Goal: Book appointment/travel/reservation

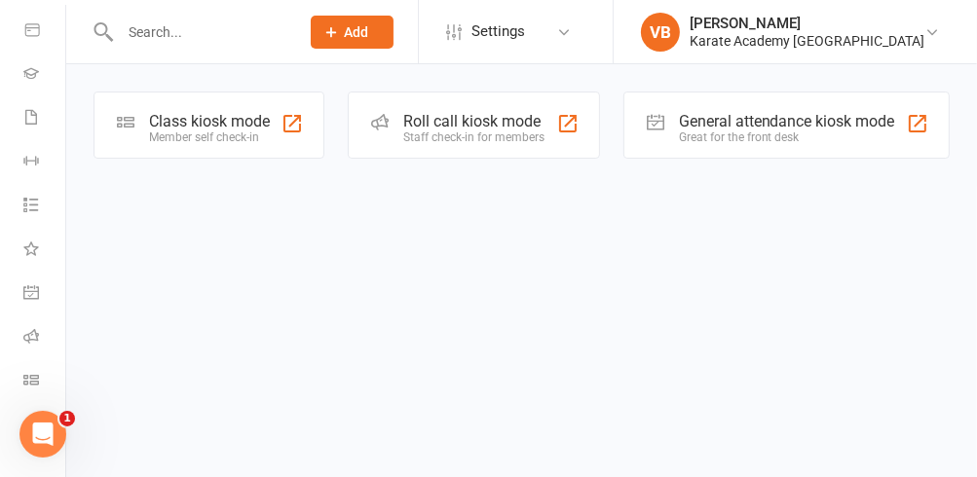
scroll to position [346, 0]
click at [25, 347] on icon at bounding box center [31, 343] width 16 height 16
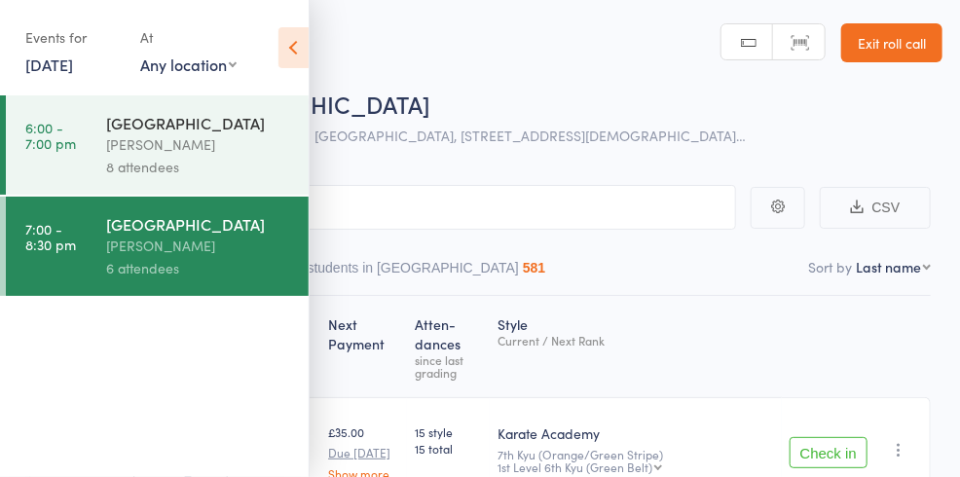
click at [160, 133] on div "[PERSON_NAME]" at bounding box center [199, 144] width 186 height 22
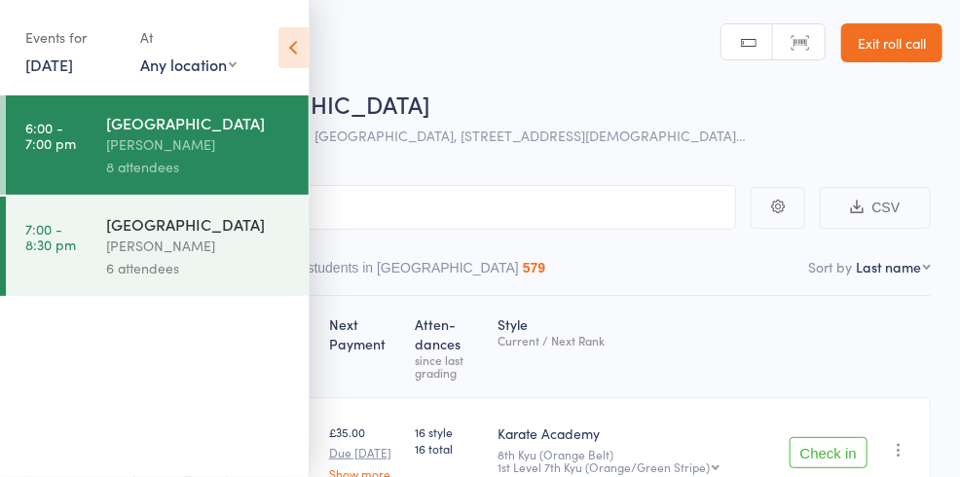
click at [287, 42] on icon at bounding box center [294, 47] width 30 height 41
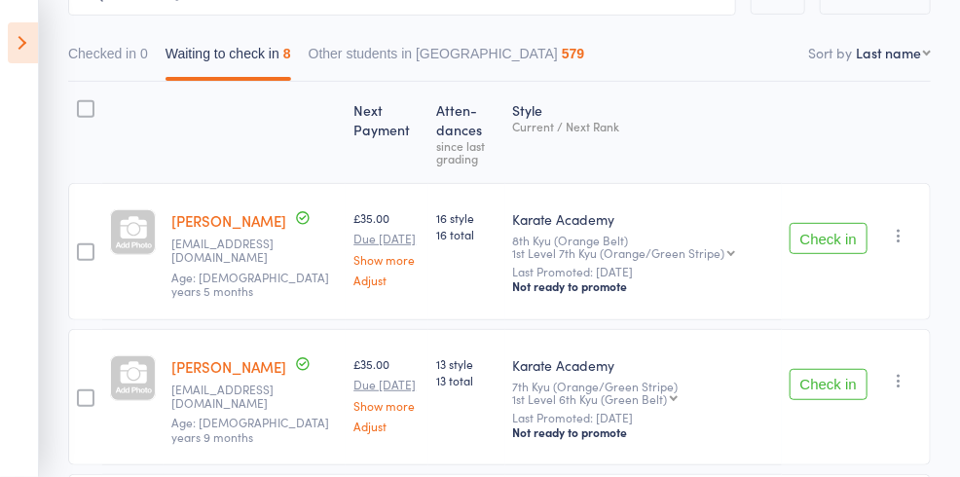
scroll to position [234, 0]
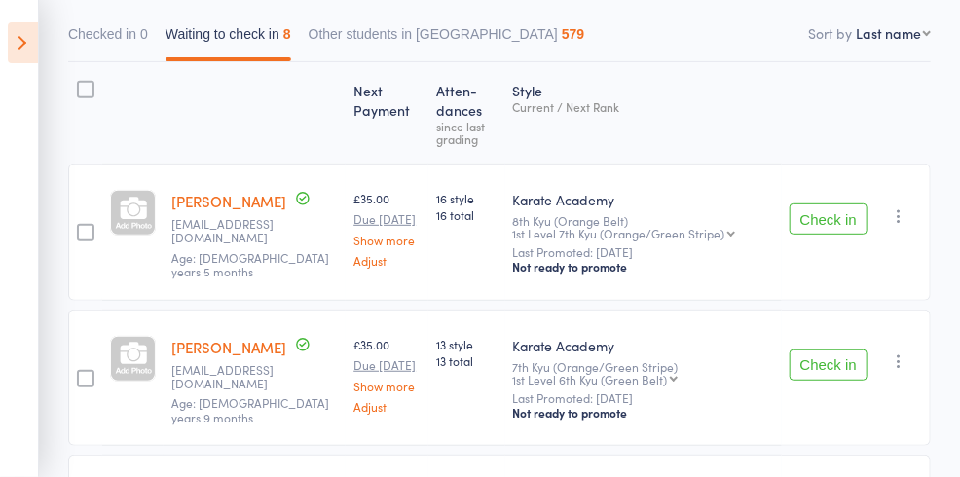
click at [842, 214] on button "Check in" at bounding box center [829, 219] width 78 height 31
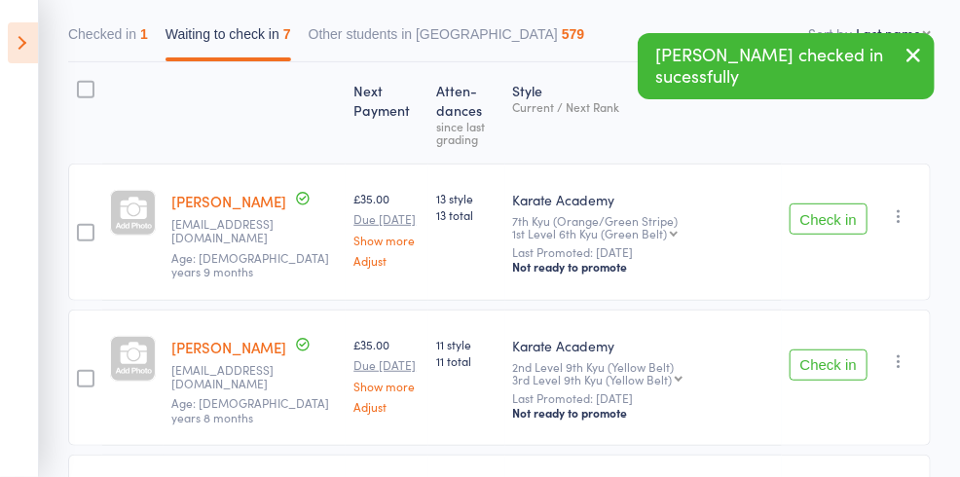
click at [829, 224] on button "Check in" at bounding box center [829, 219] width 78 height 31
click at [829, 223] on button "Check in" at bounding box center [829, 219] width 78 height 31
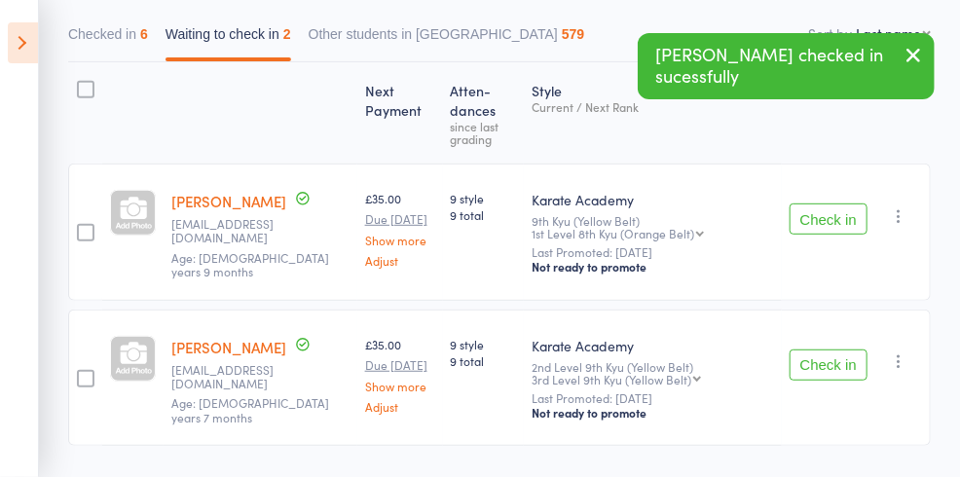
click at [829, 223] on button "Check in" at bounding box center [829, 219] width 78 height 31
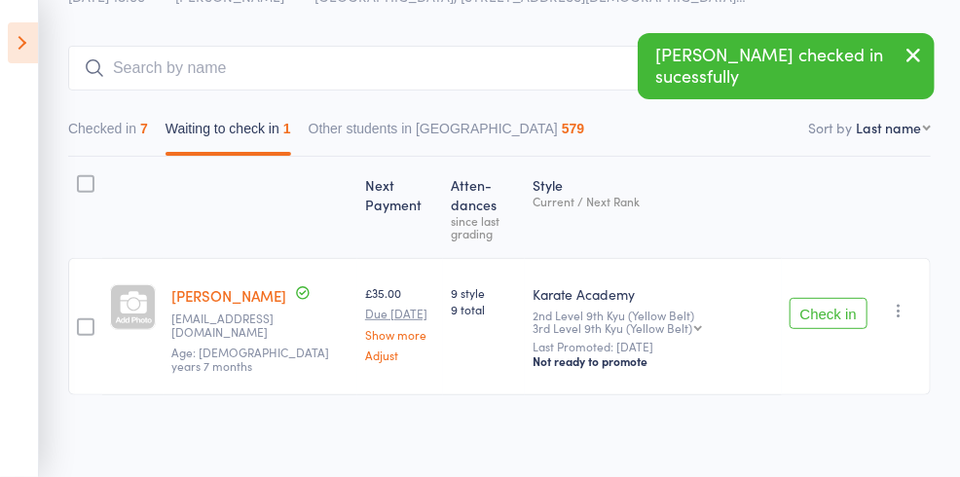
click at [846, 310] on button "Check in" at bounding box center [829, 313] width 78 height 31
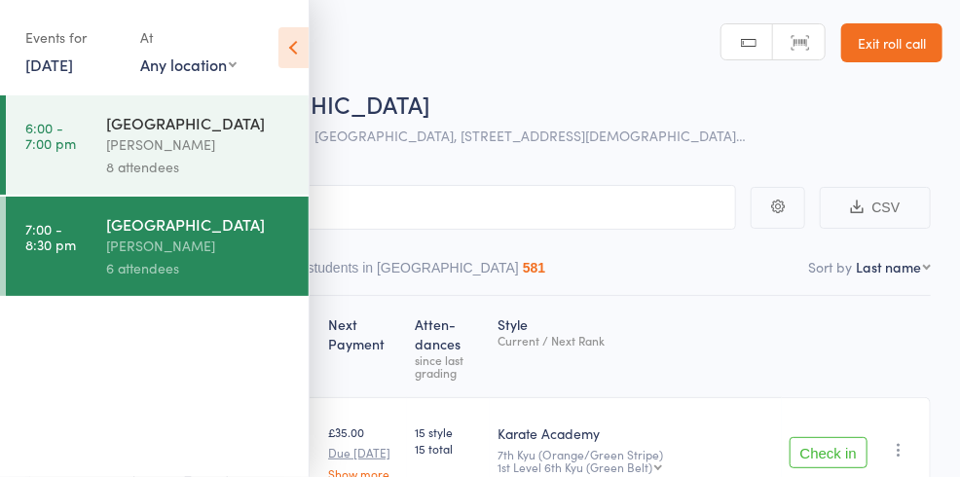
click at [174, 245] on div "[PERSON_NAME]" at bounding box center [199, 246] width 186 height 22
click at [286, 48] on icon at bounding box center [294, 47] width 30 height 41
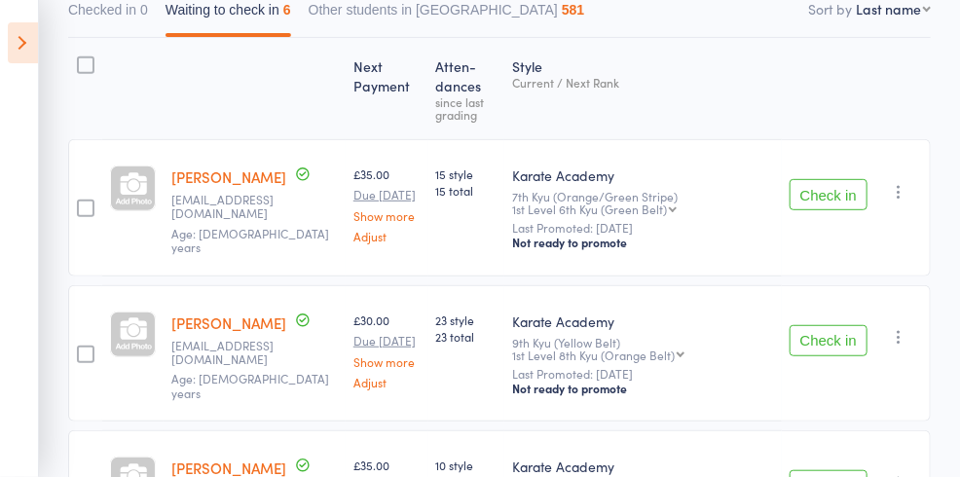
scroll to position [265, 0]
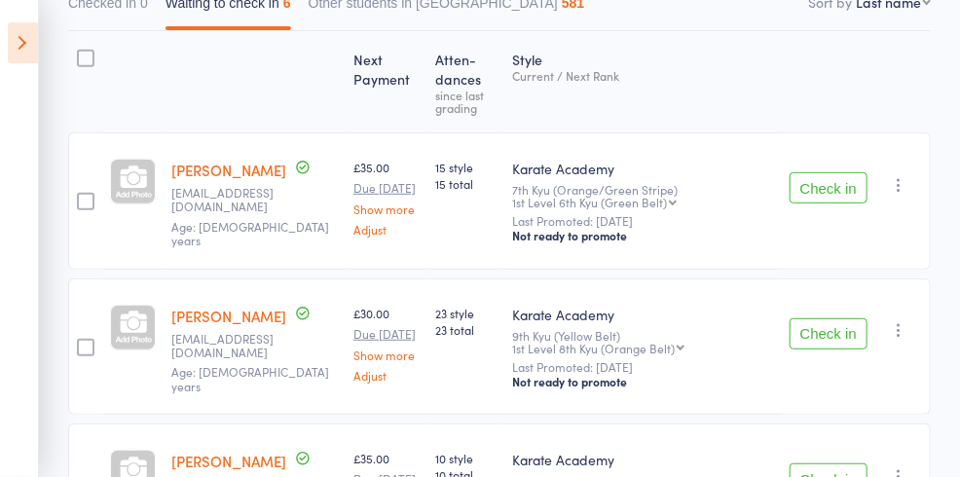
click at [896, 178] on icon "button" at bounding box center [898, 184] width 19 height 19
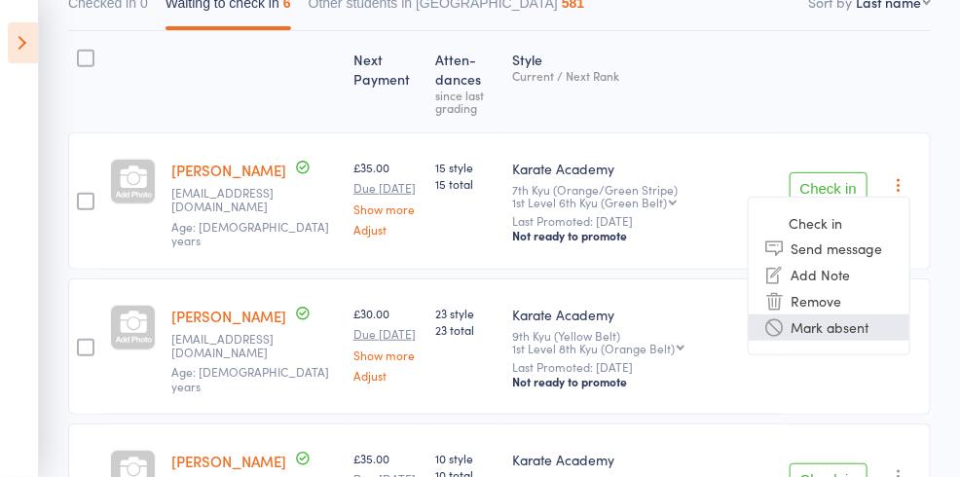
click at [838, 329] on li "Mark absent" at bounding box center [829, 328] width 161 height 26
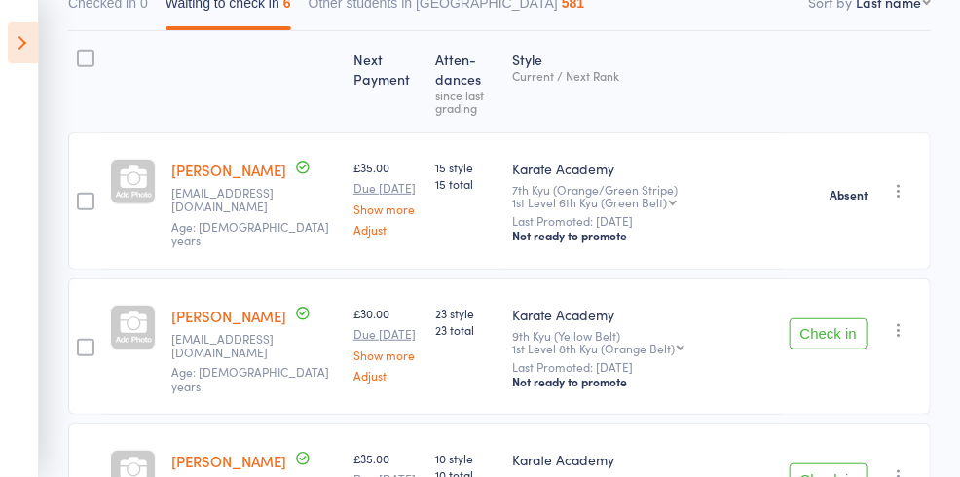
click at [834, 322] on button "Check in" at bounding box center [829, 334] width 78 height 31
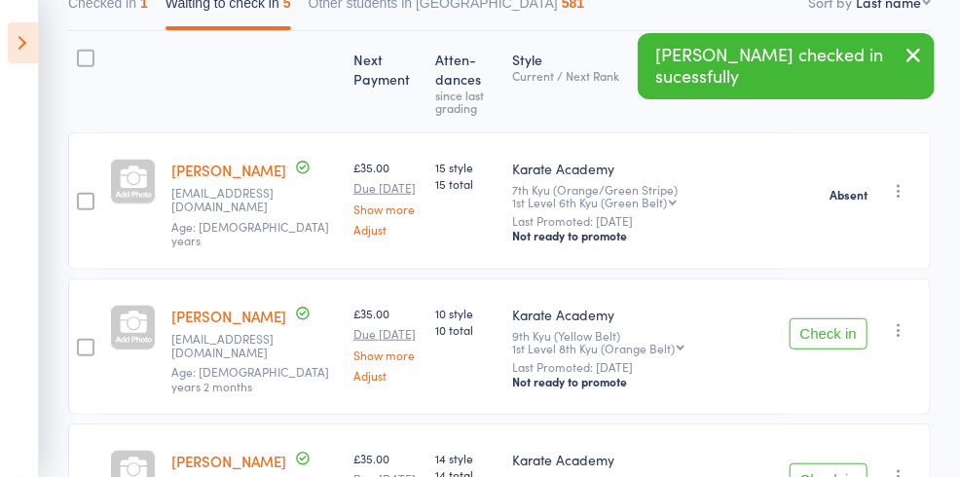
click at [834, 321] on button "Check in" at bounding box center [829, 334] width 78 height 31
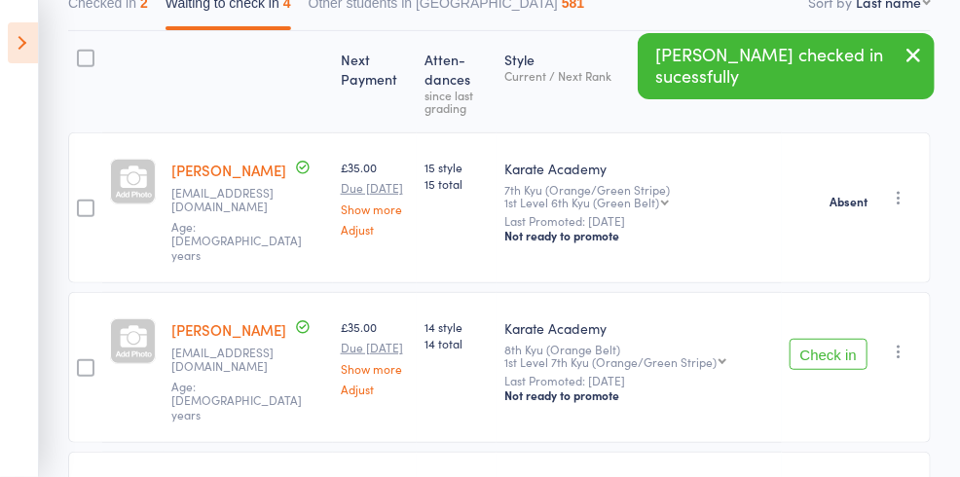
click at [836, 339] on button "Check in" at bounding box center [829, 354] width 78 height 31
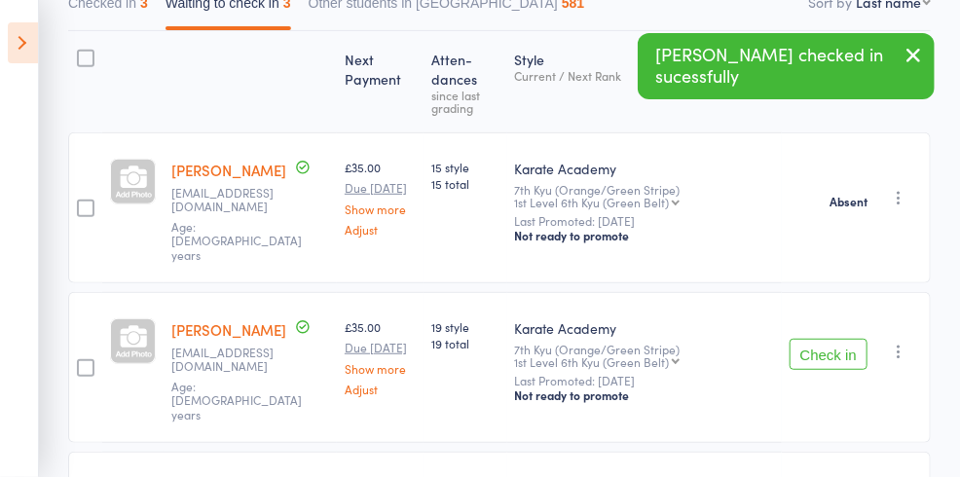
click at [843, 339] on button "Check in" at bounding box center [829, 354] width 78 height 31
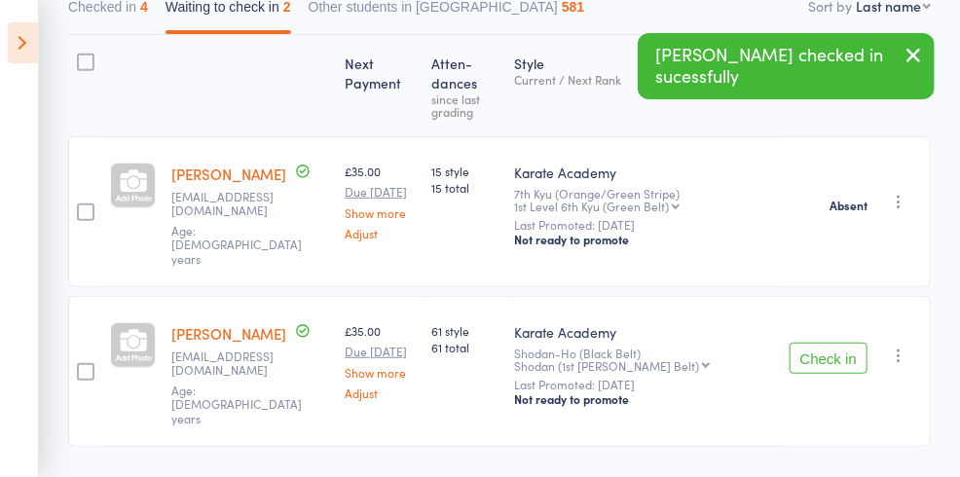
click at [904, 346] on icon "button" at bounding box center [898, 355] width 19 height 19
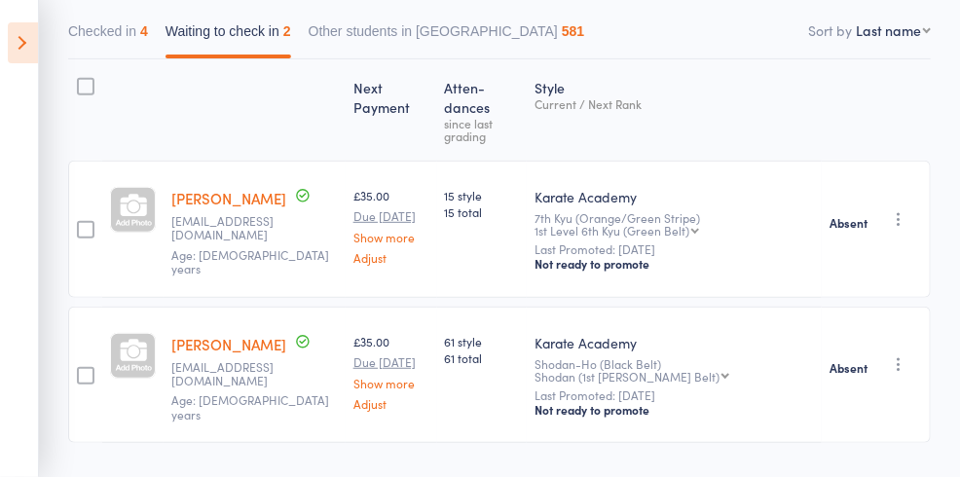
scroll to position [233, 0]
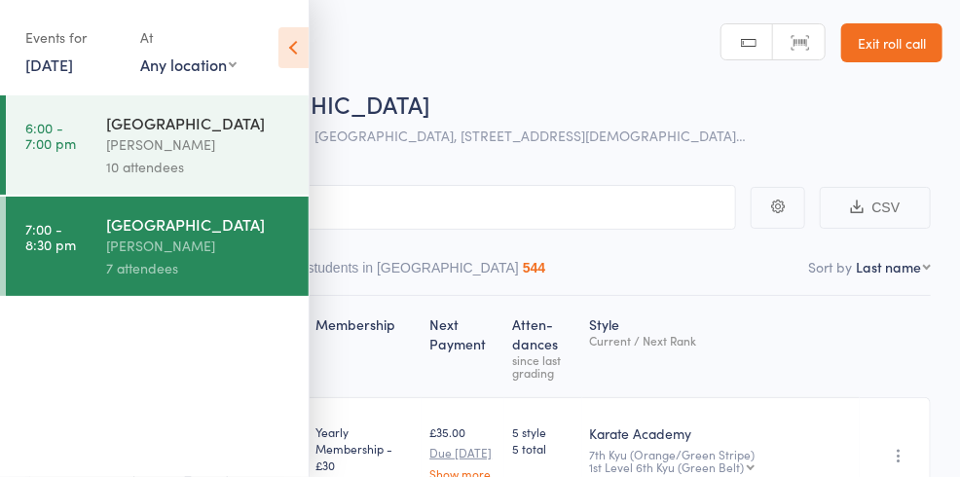
click at [156, 174] on div "10 attendees" at bounding box center [199, 167] width 186 height 22
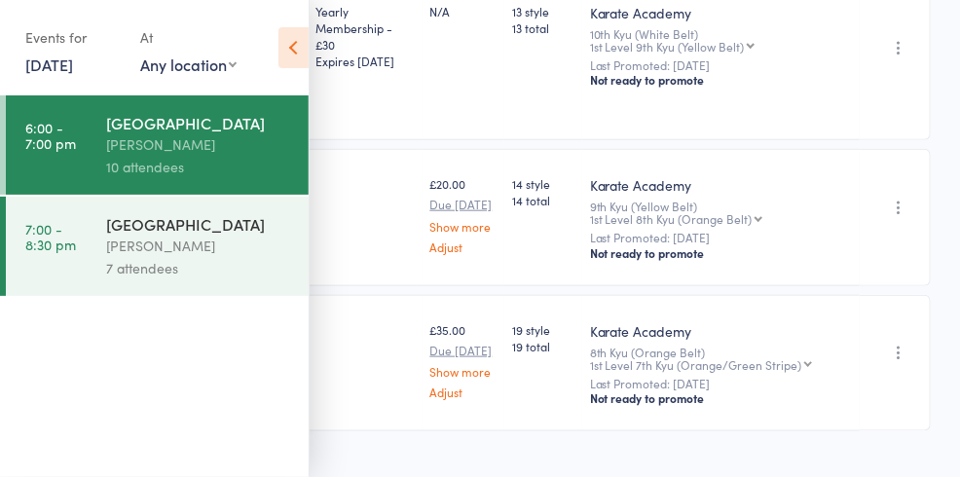
scroll to position [543, 0]
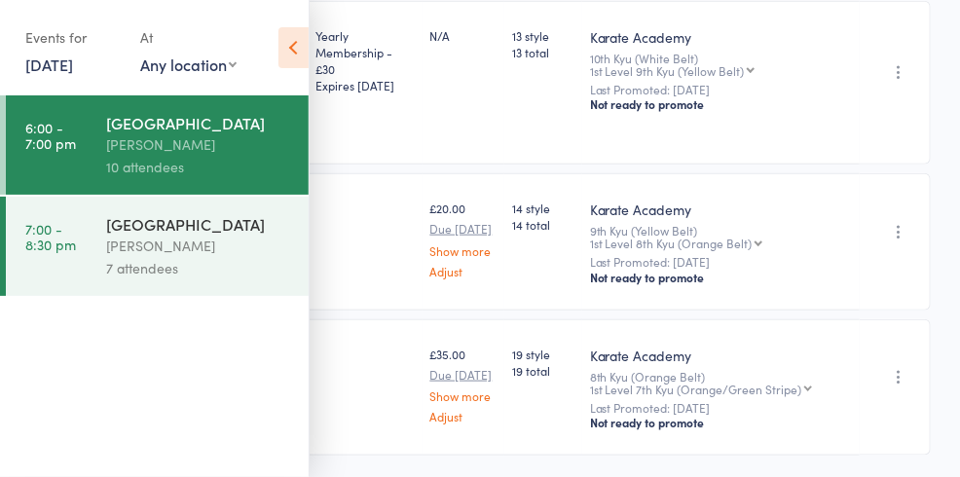
click at [151, 238] on div "[PERSON_NAME]" at bounding box center [199, 246] width 186 height 22
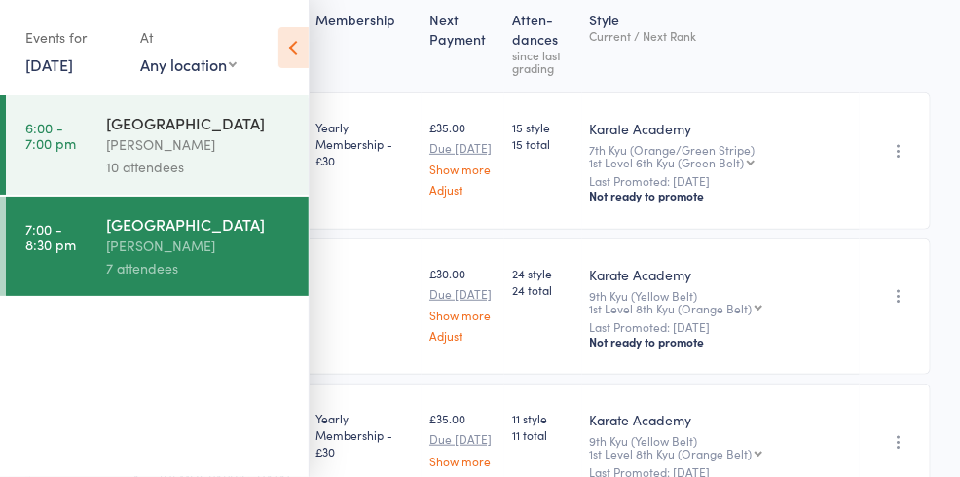
scroll to position [309, 0]
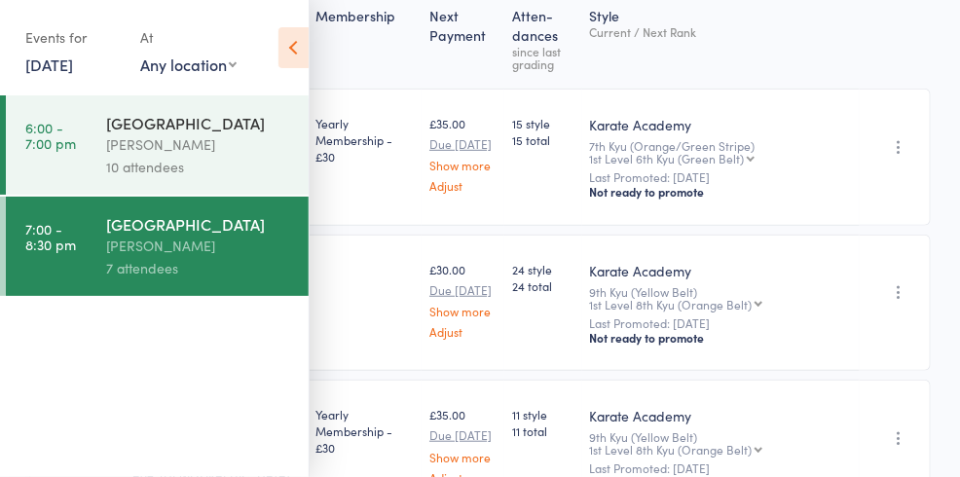
click at [292, 47] on icon at bounding box center [294, 47] width 30 height 41
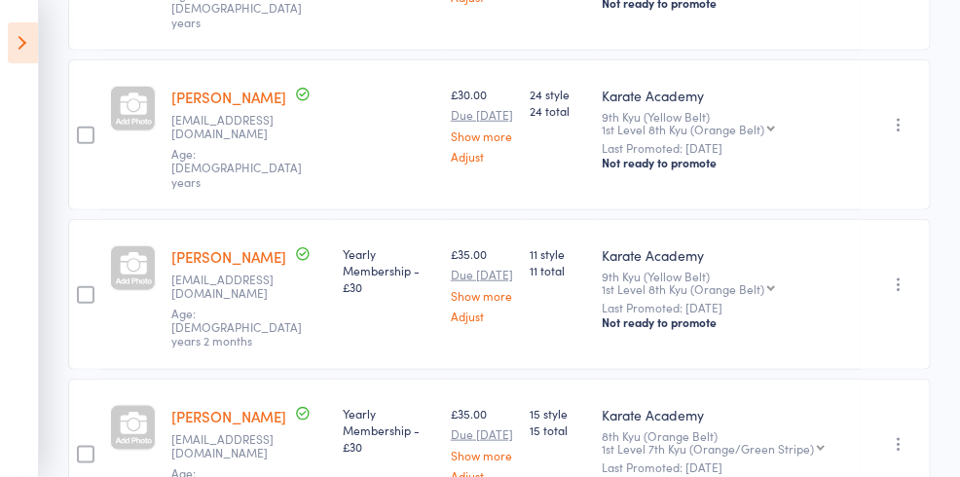
scroll to position [319, 0]
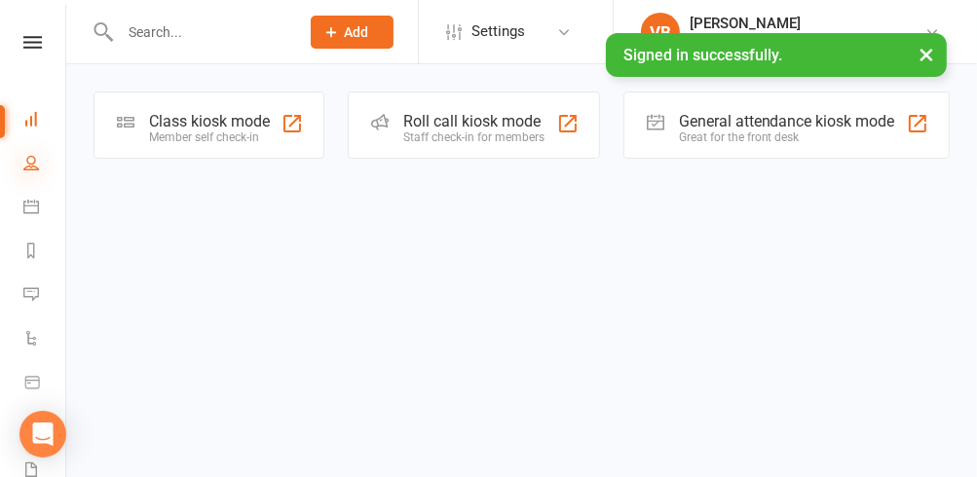
click at [35, 159] on icon at bounding box center [31, 163] width 16 height 16
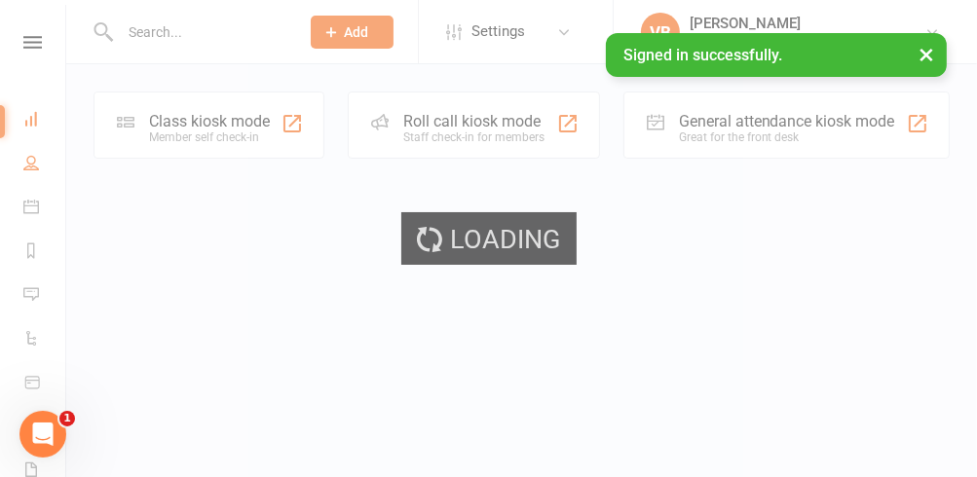
select select "25"
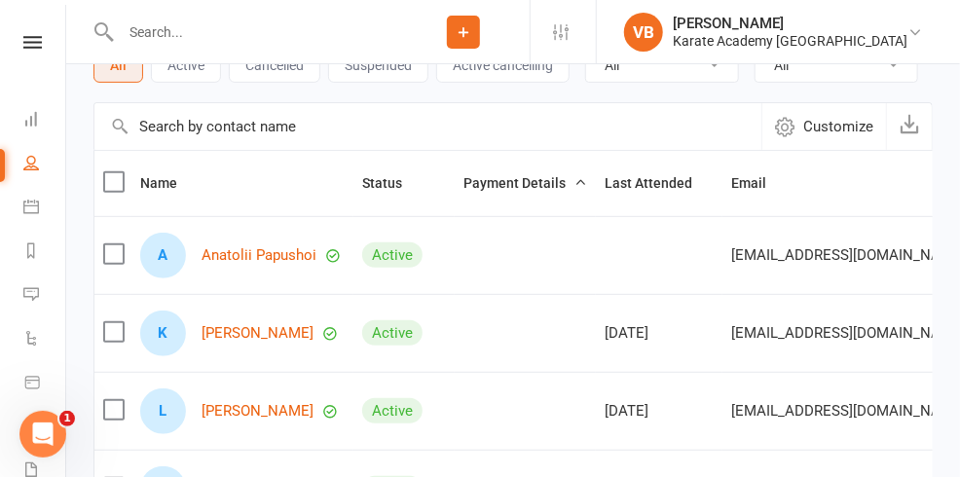
scroll to position [203, 0]
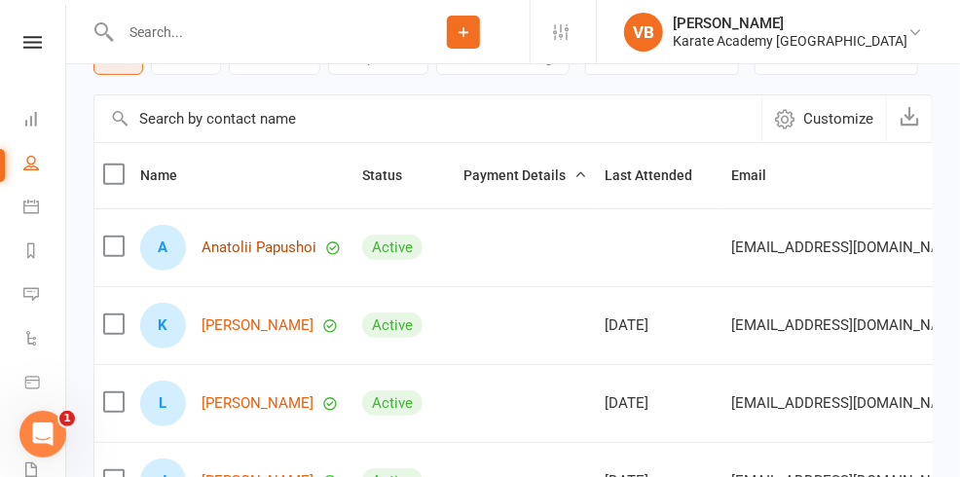
click at [287, 240] on link "Anatolii Papushoi" at bounding box center [259, 248] width 115 height 17
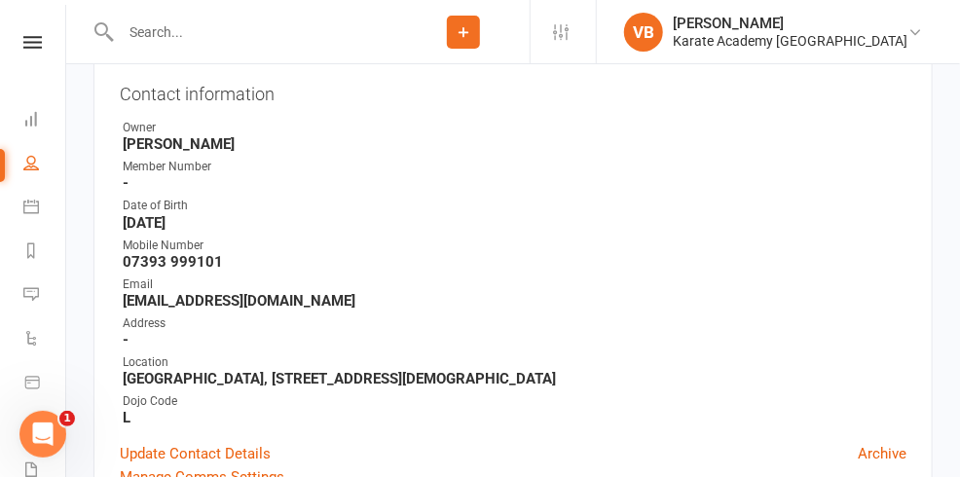
scroll to position [193, 0]
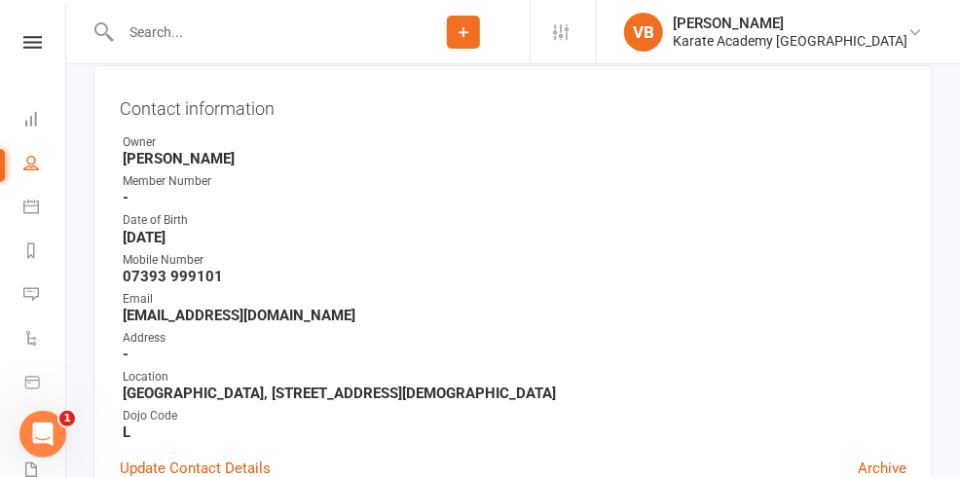
select select "1"
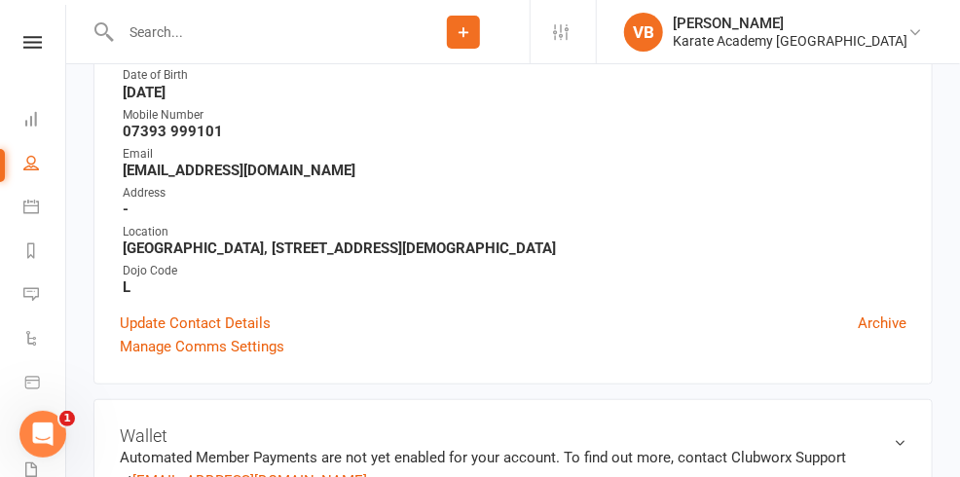
scroll to position [275, 0]
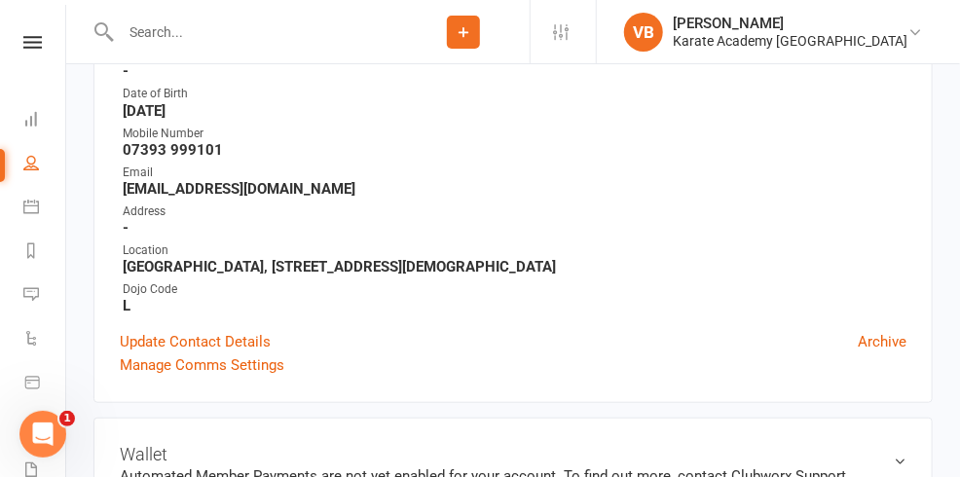
type input "08 Sep 2025"
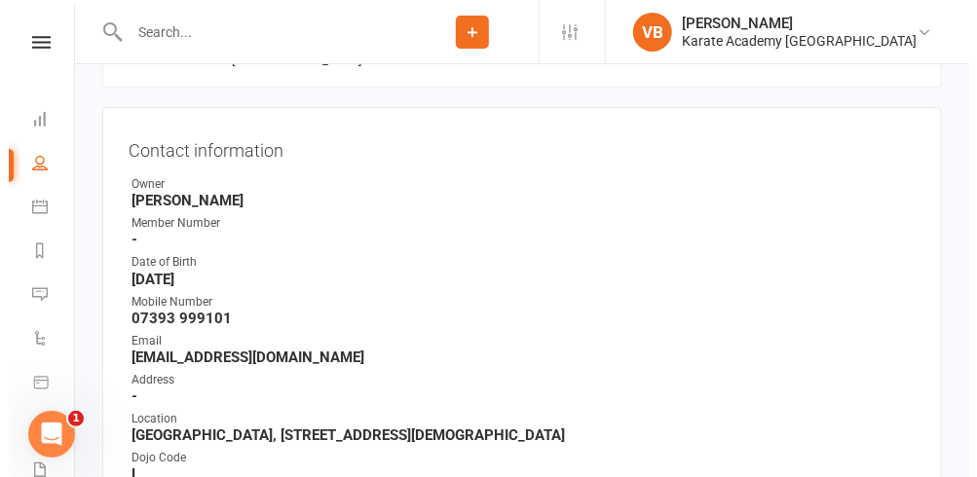
scroll to position [150, 0]
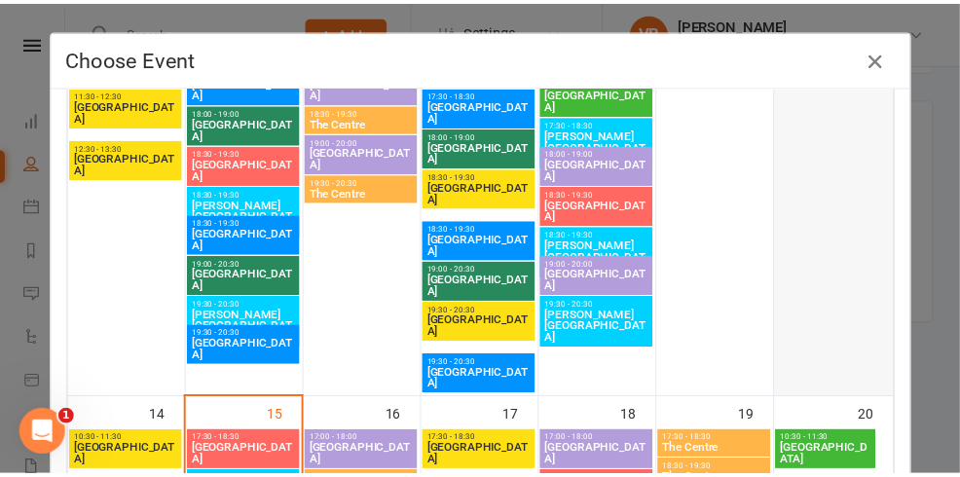
scroll to position [691, 0]
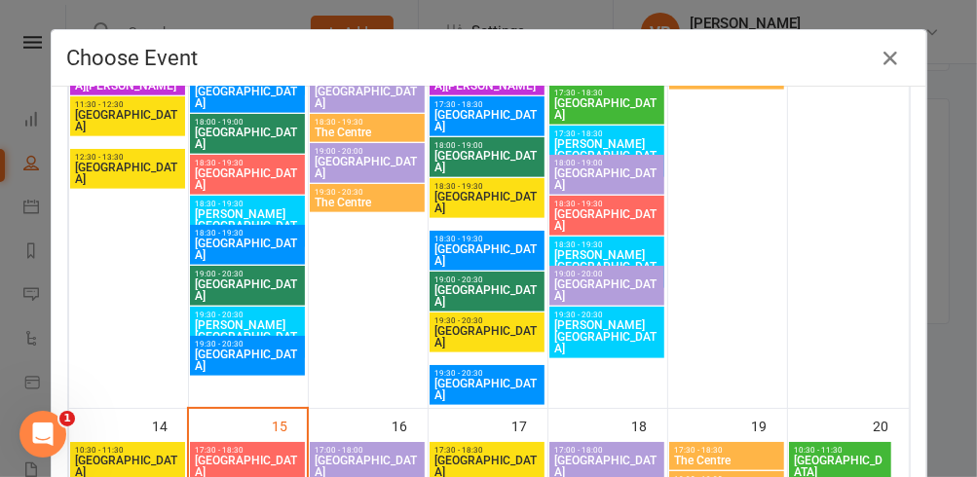
click at [214, 127] on span "[GEOGRAPHIC_DATA]" at bounding box center [247, 138] width 107 height 23
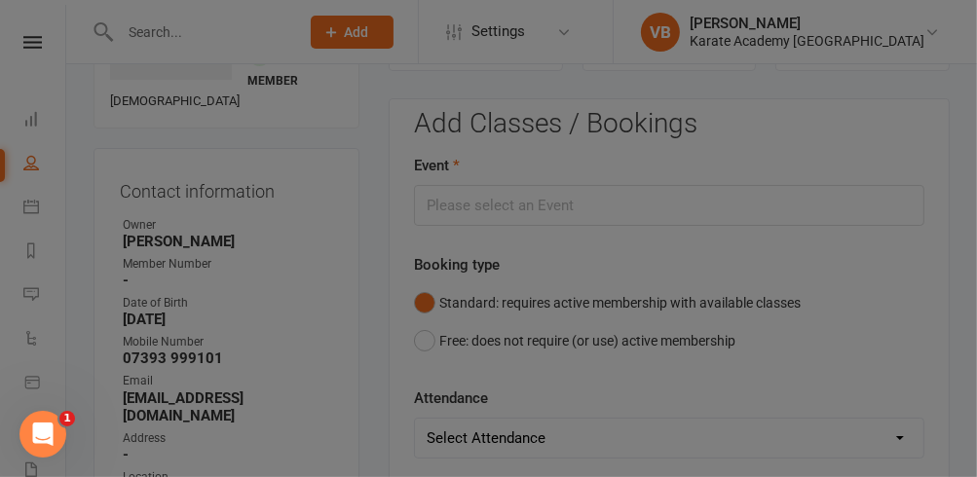
type input "St Wilfrid's Church Hall - Sep 8, 2025 6:00:00 PM"
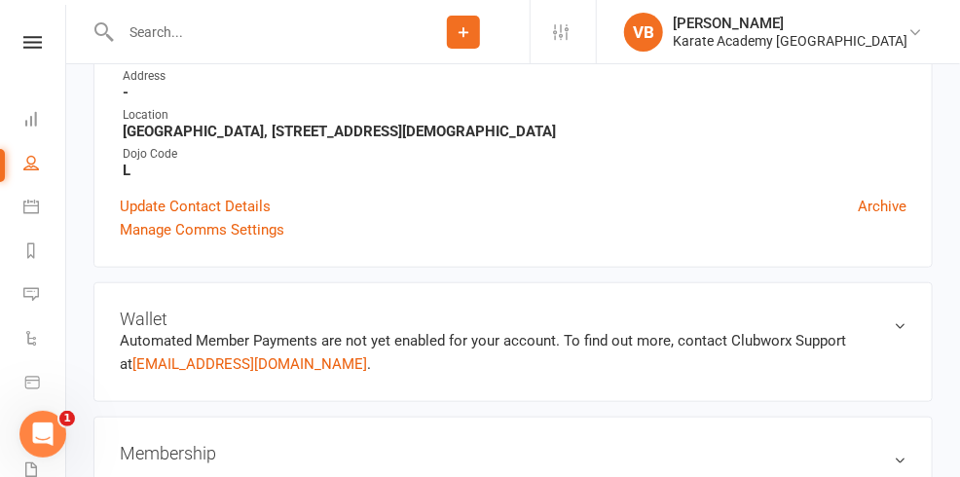
scroll to position [483, 0]
